Goal: Navigation & Orientation: Go to known website

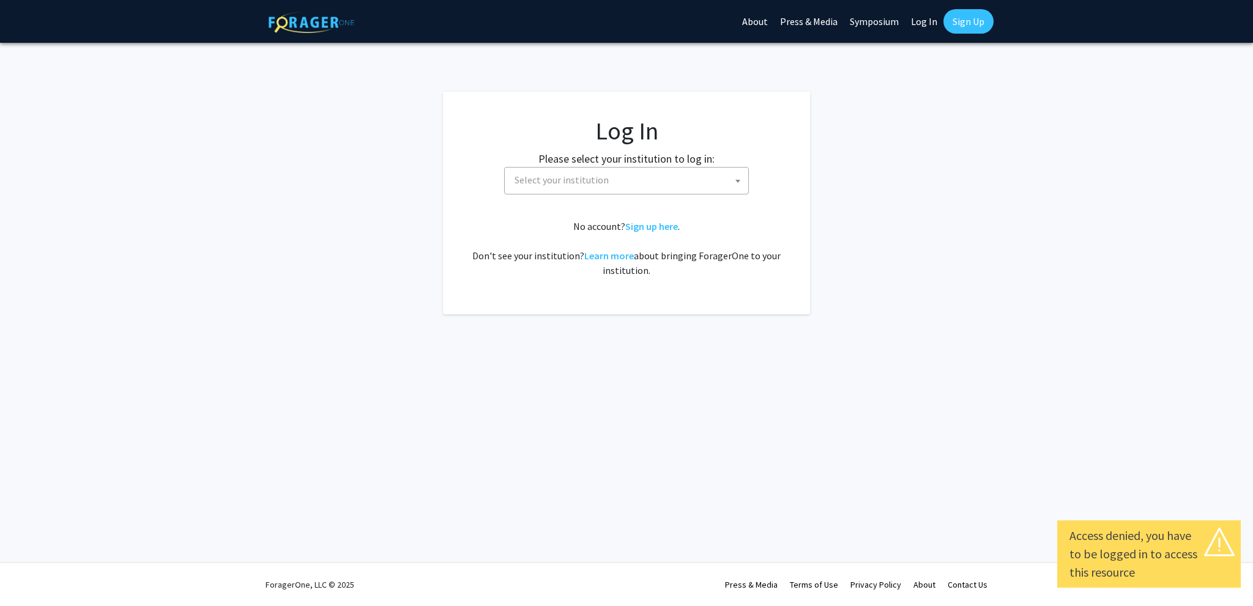
select select
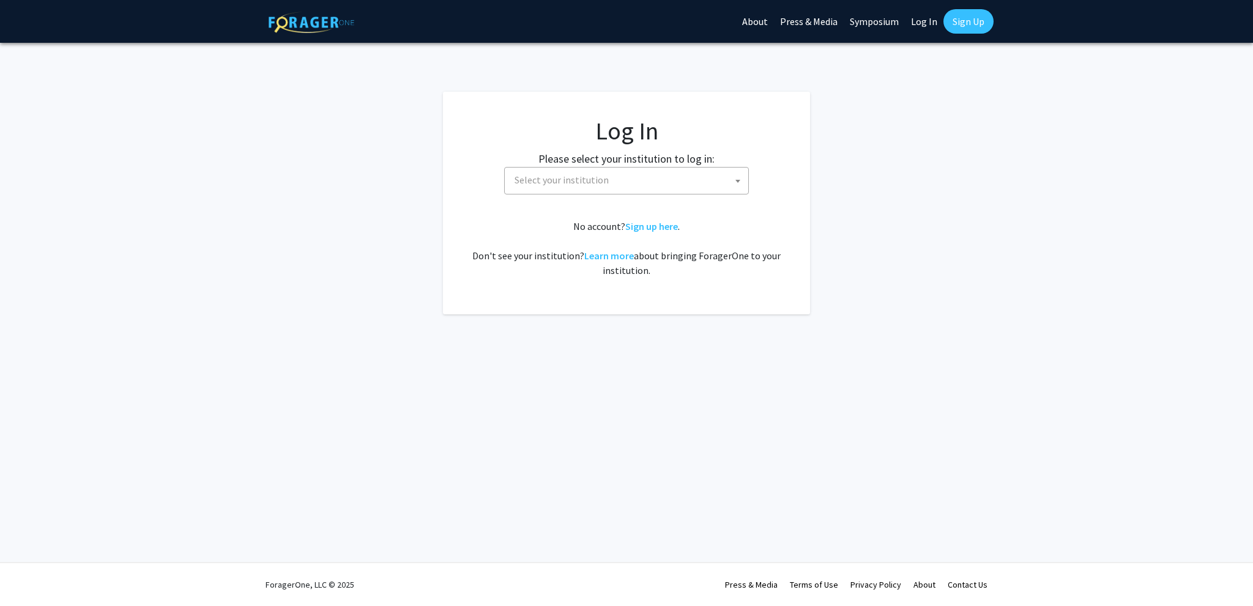
select select
click at [642, 185] on span "Select your institution" at bounding box center [629, 180] width 239 height 25
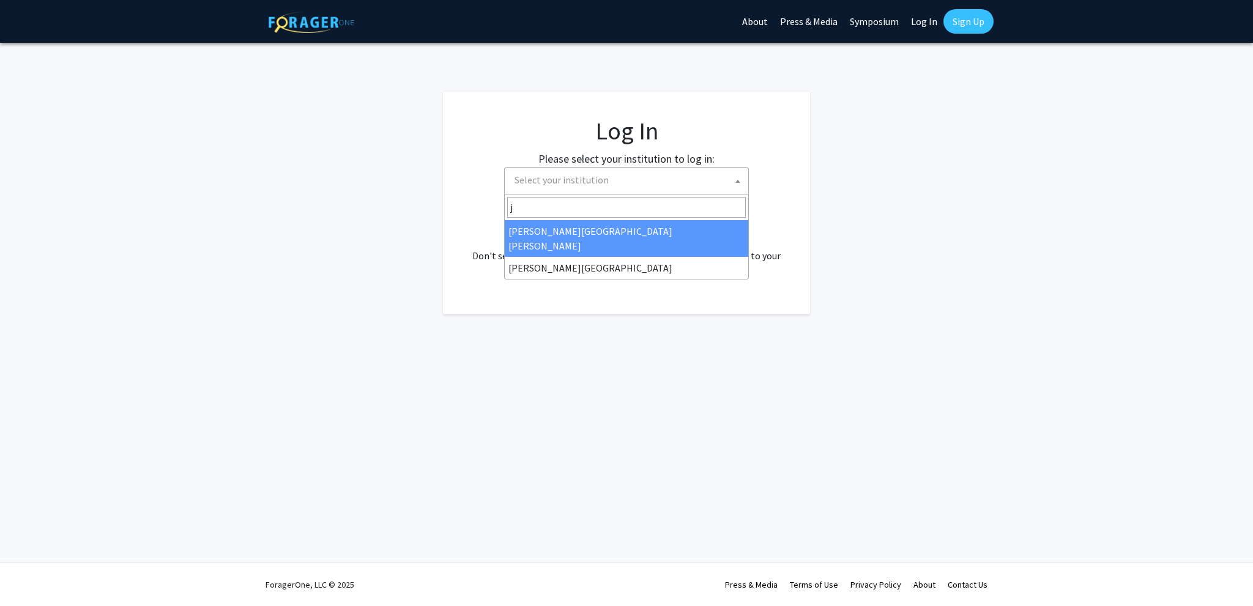
type input "j"
select select "1"
